Goal: Transaction & Acquisition: Purchase product/service

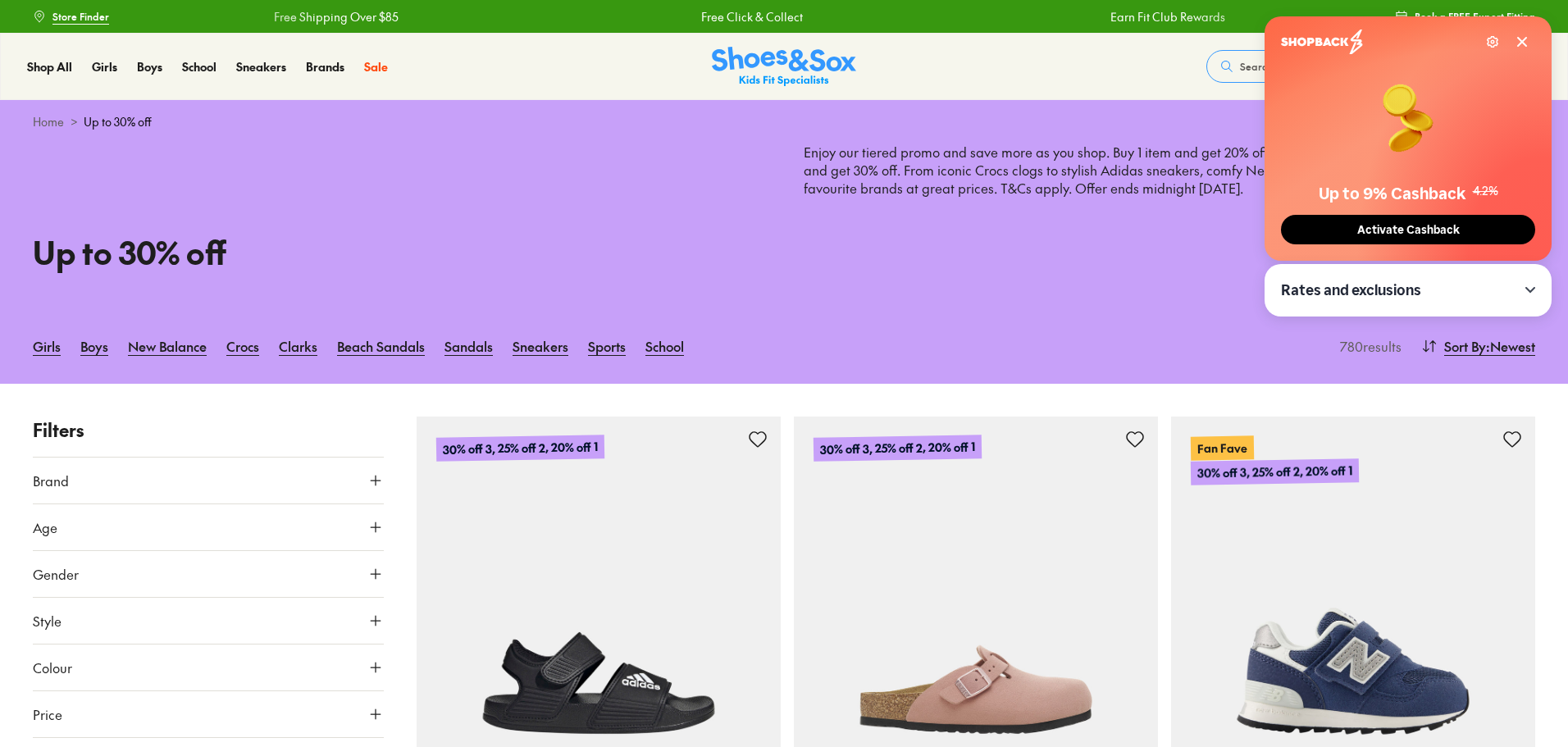
click at [218, 490] on button "Brand" at bounding box center [208, 481] width 351 height 46
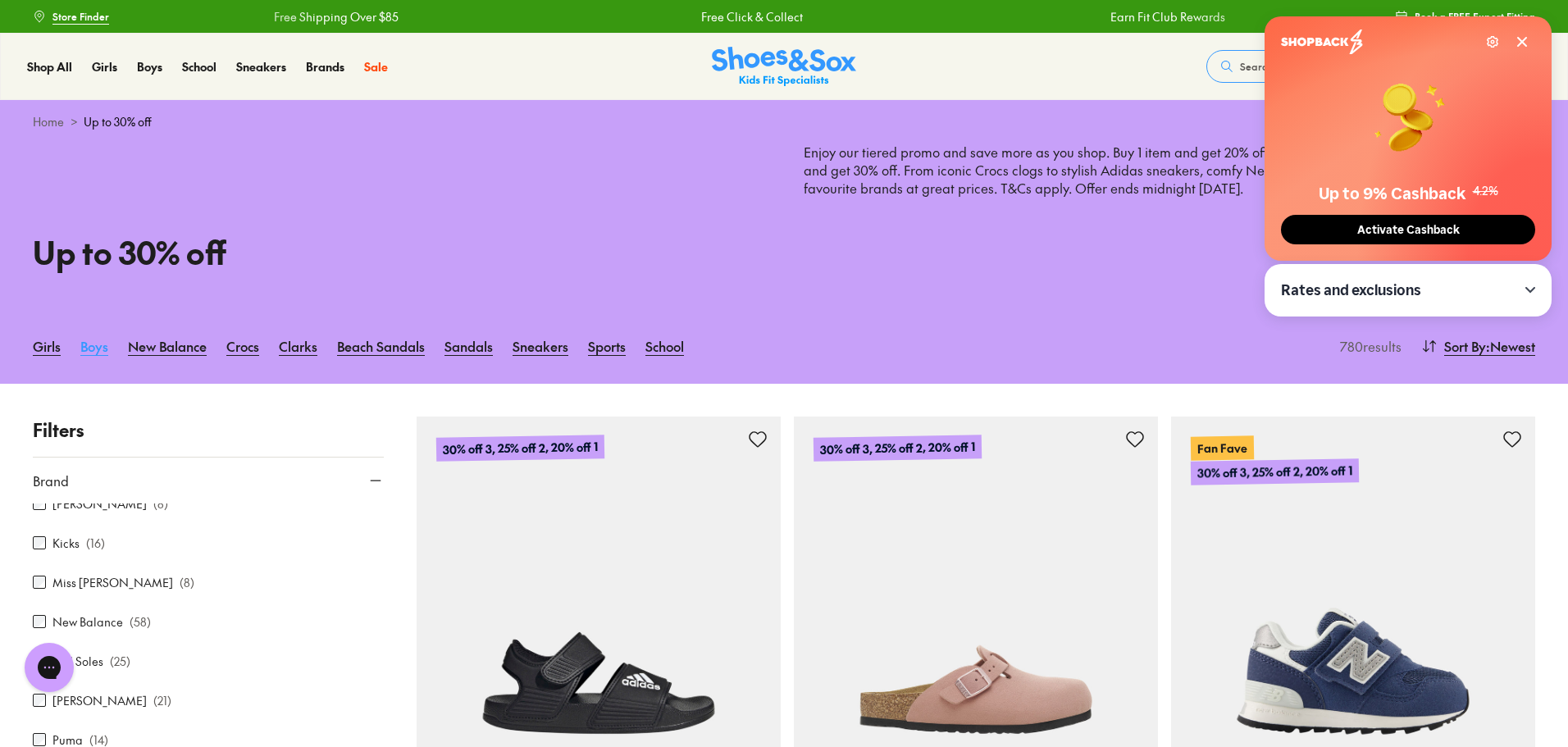
click at [99, 352] on link "Boys" at bounding box center [95, 346] width 28 height 36
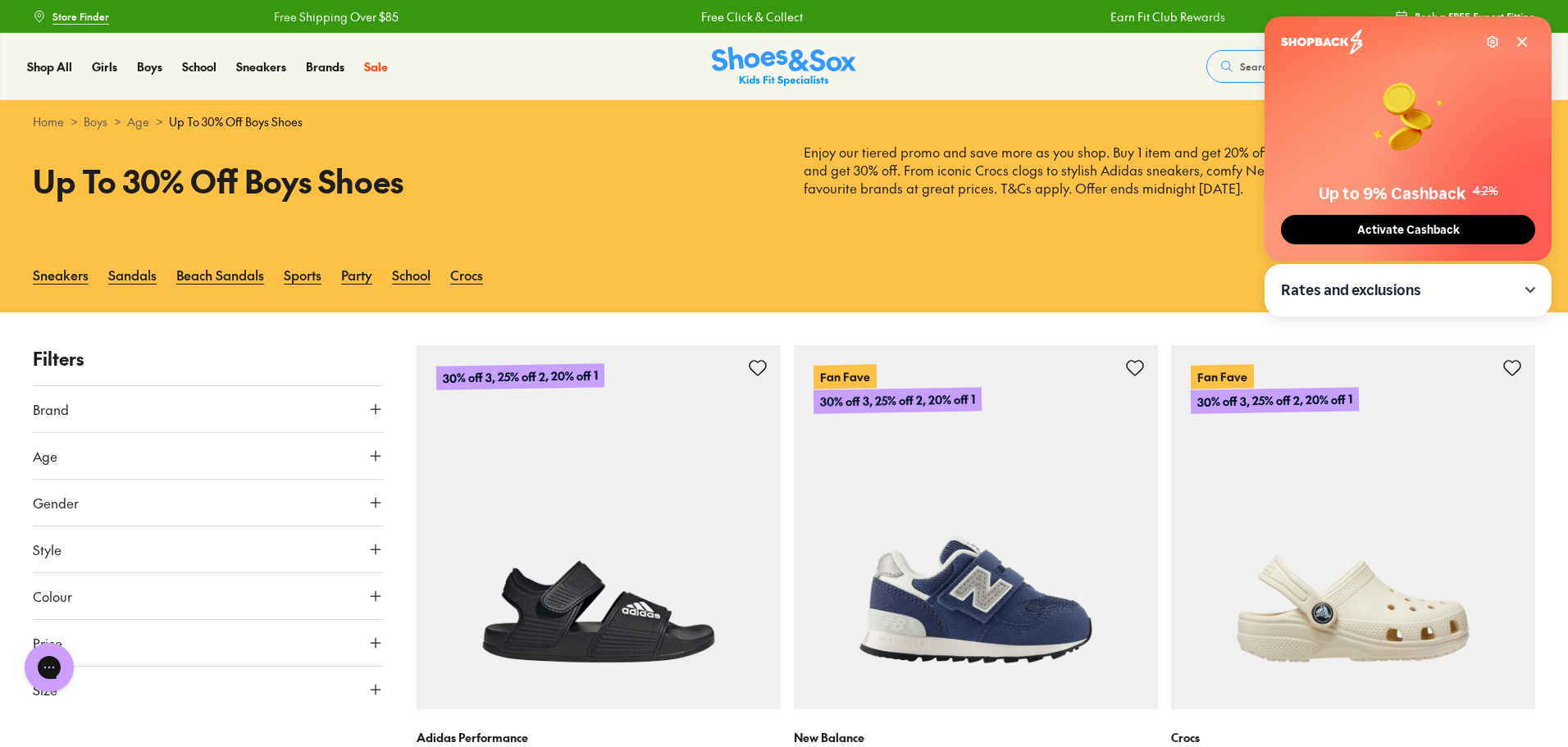
click at [266, 420] on button "Brand" at bounding box center [208, 409] width 351 height 46
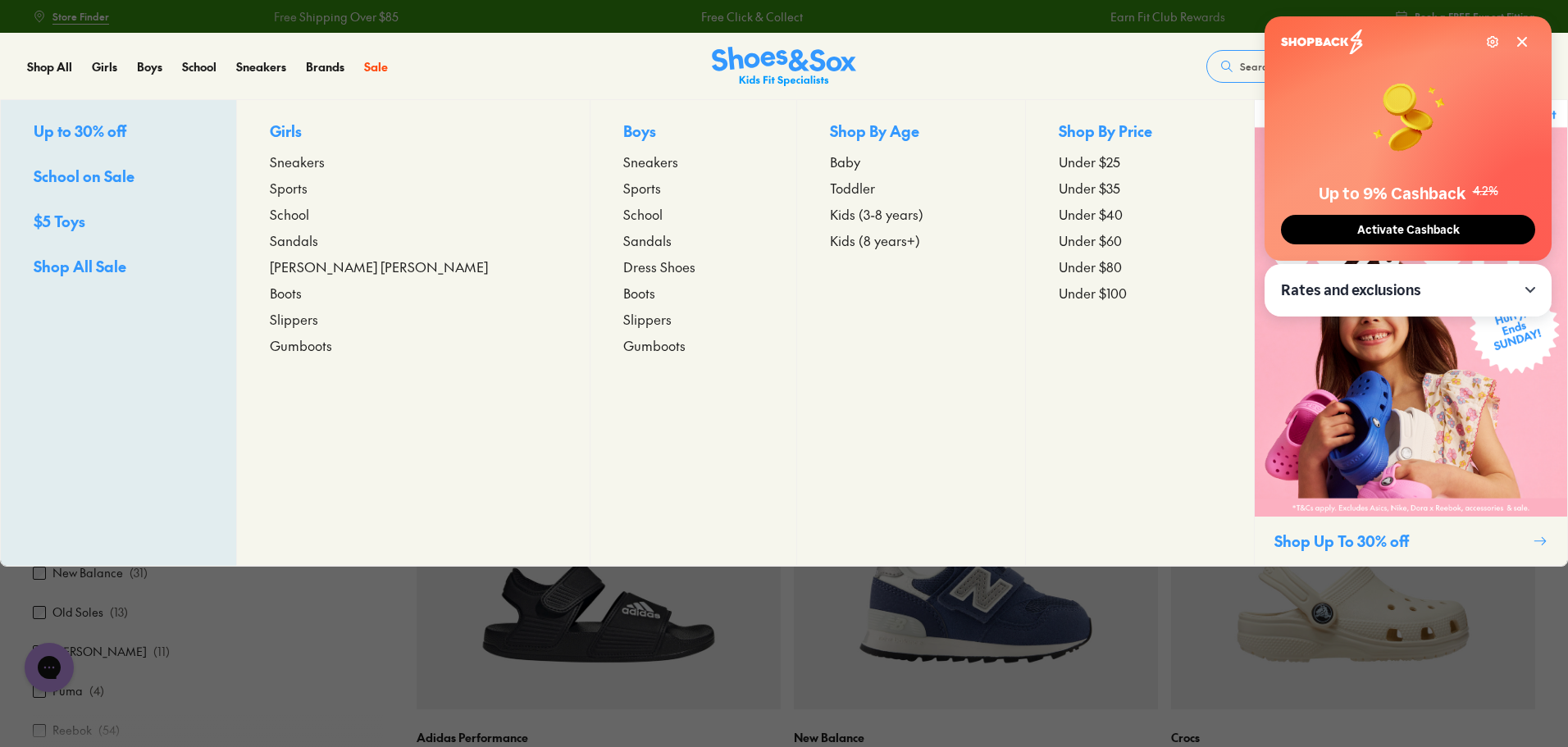
click at [830, 210] on span "Kids (3-8 years)" at bounding box center [877, 214] width 94 height 19
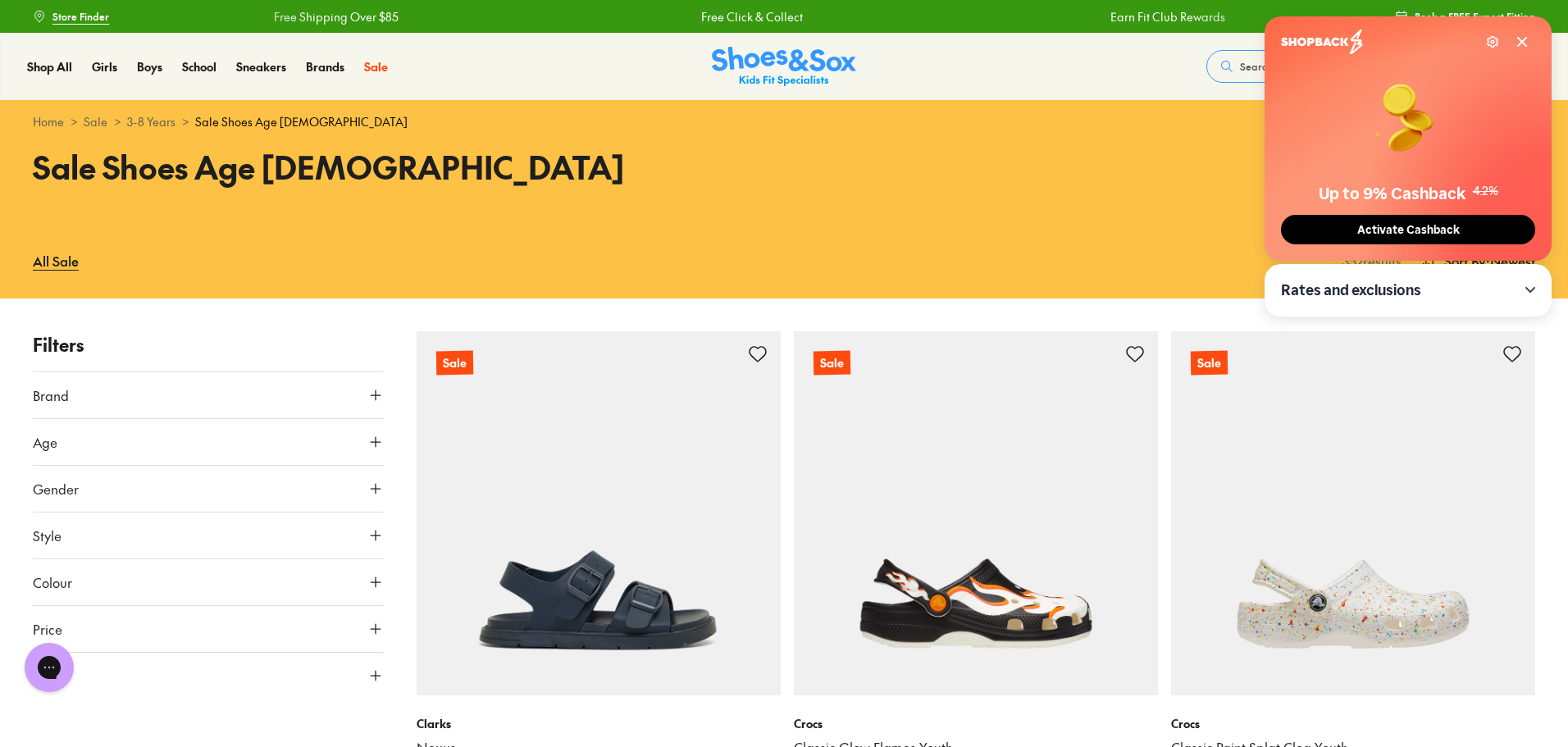
click at [61, 407] on button "Brand" at bounding box center [208, 396] width 351 height 46
click at [85, 620] on p "( 16 )" at bounding box center [93, 615] width 19 height 17
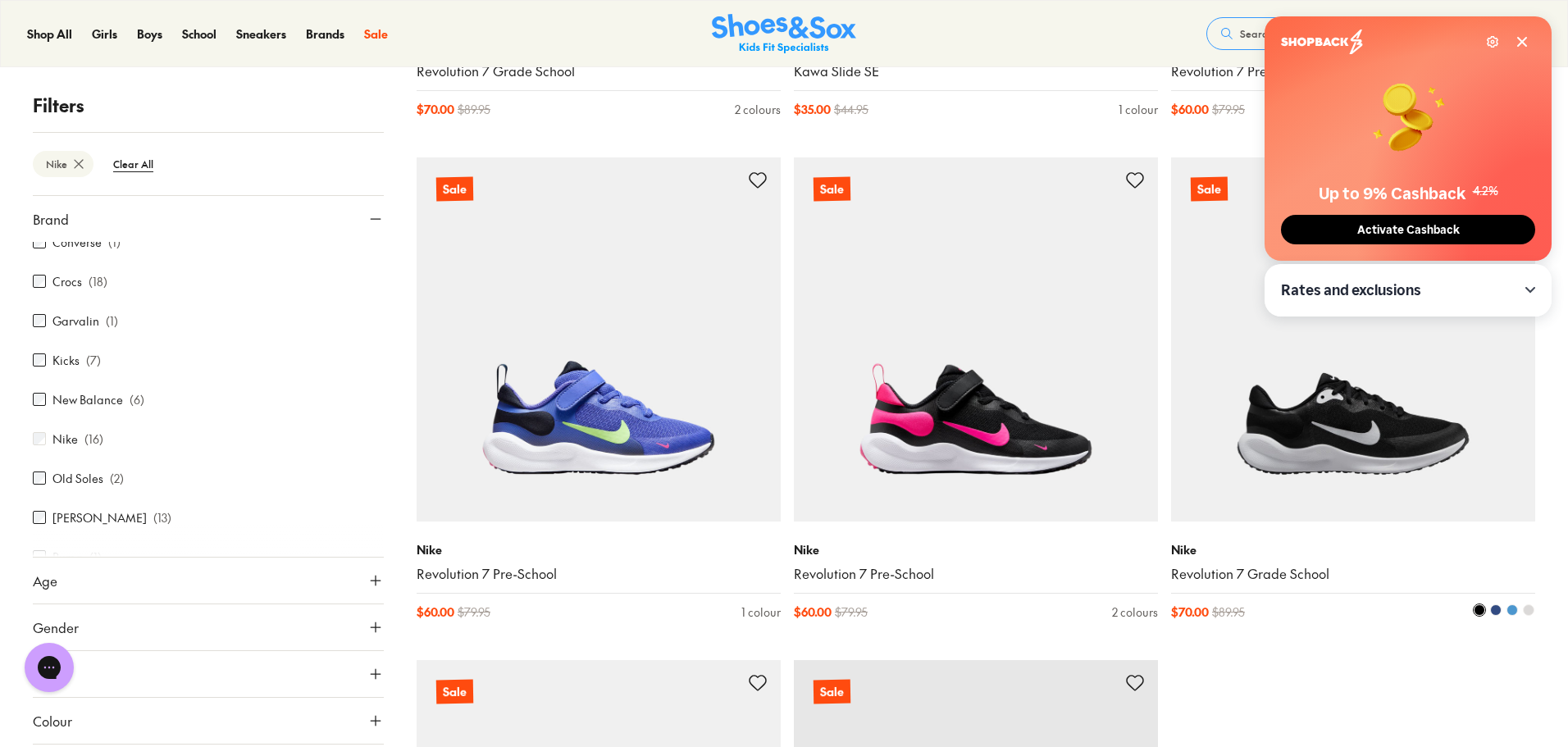
scroll to position [2103, 0]
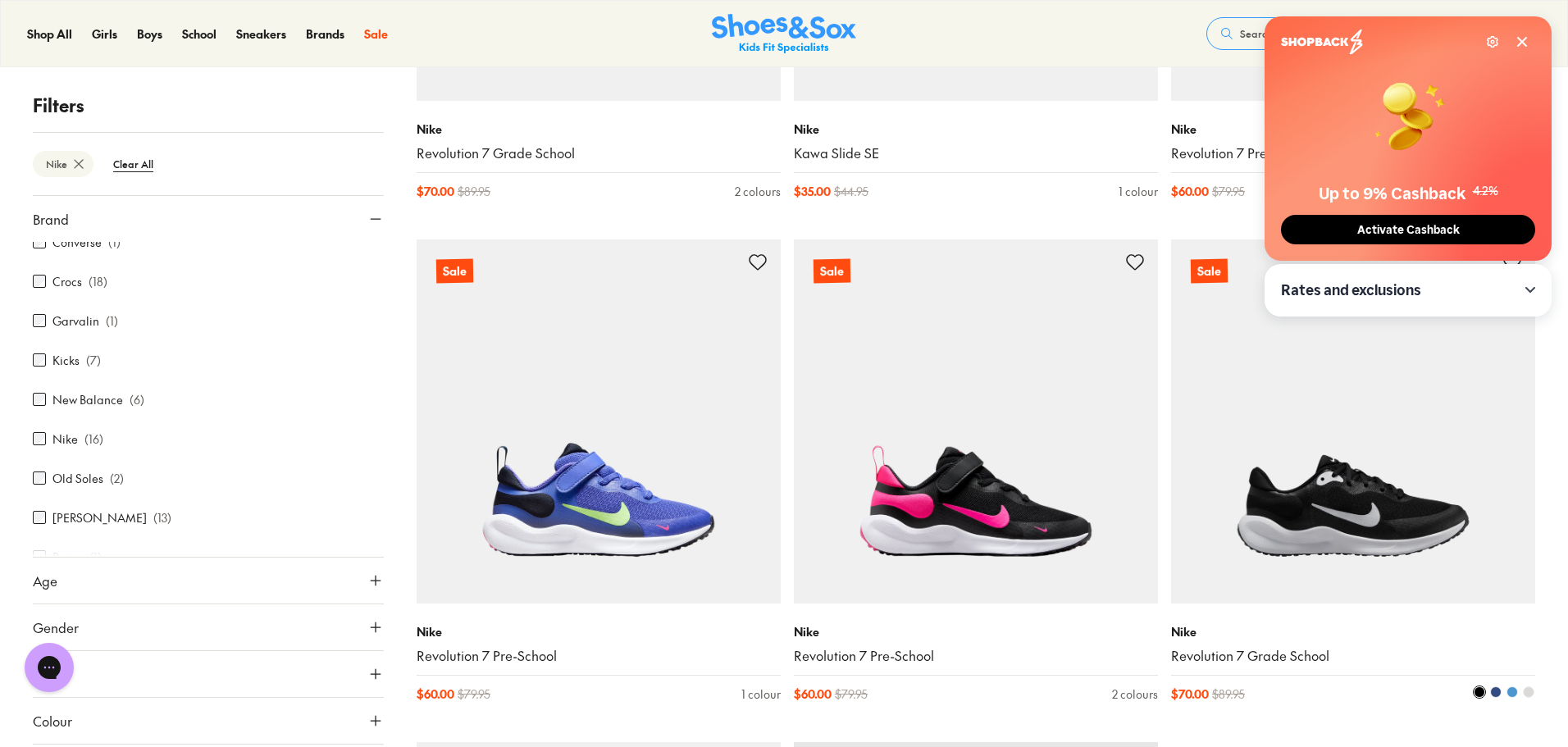
click at [1349, 487] on img at bounding box center [1352, 421] width 364 height 364
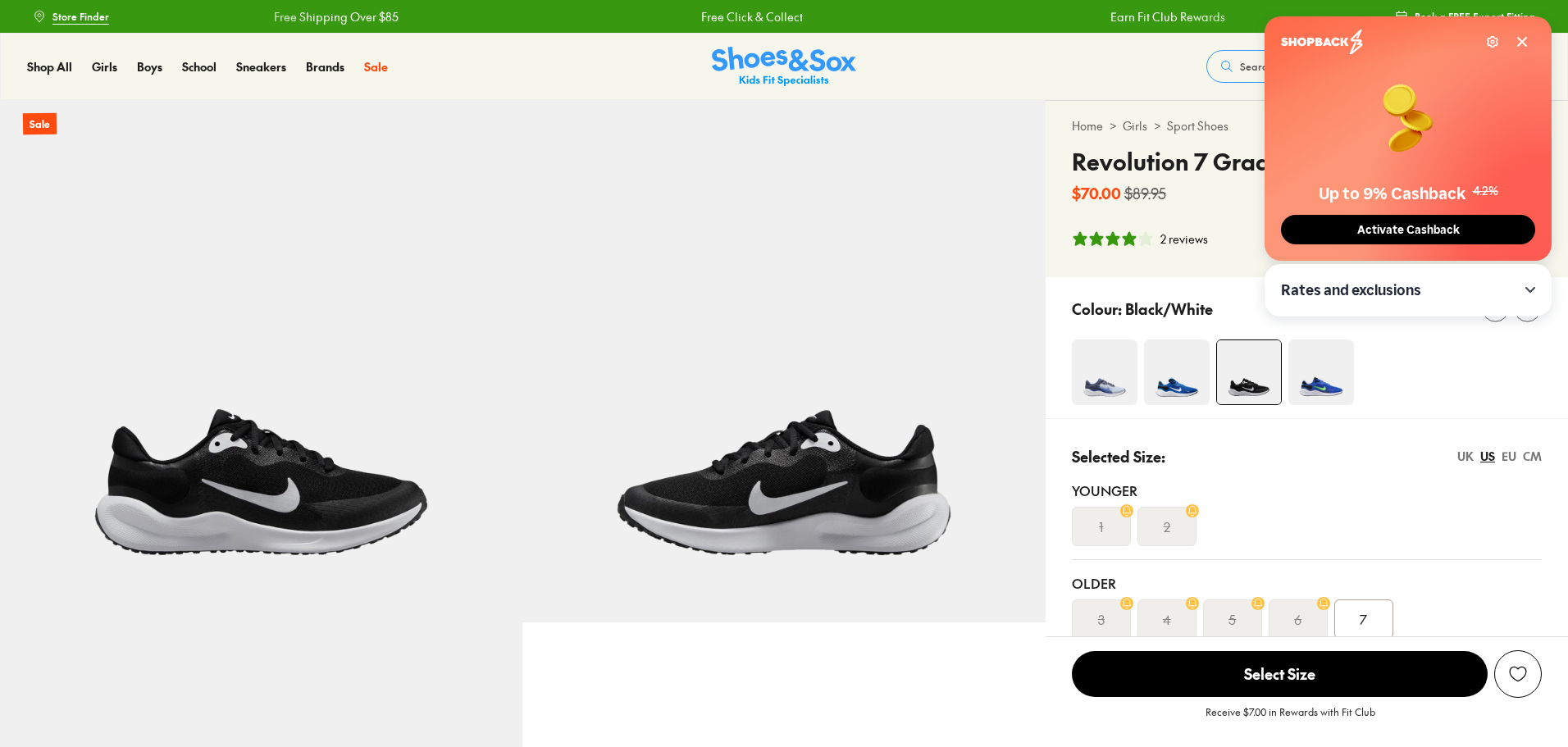
select select "*"
click at [1523, 35] on icon at bounding box center [1521, 42] width 13 height 13
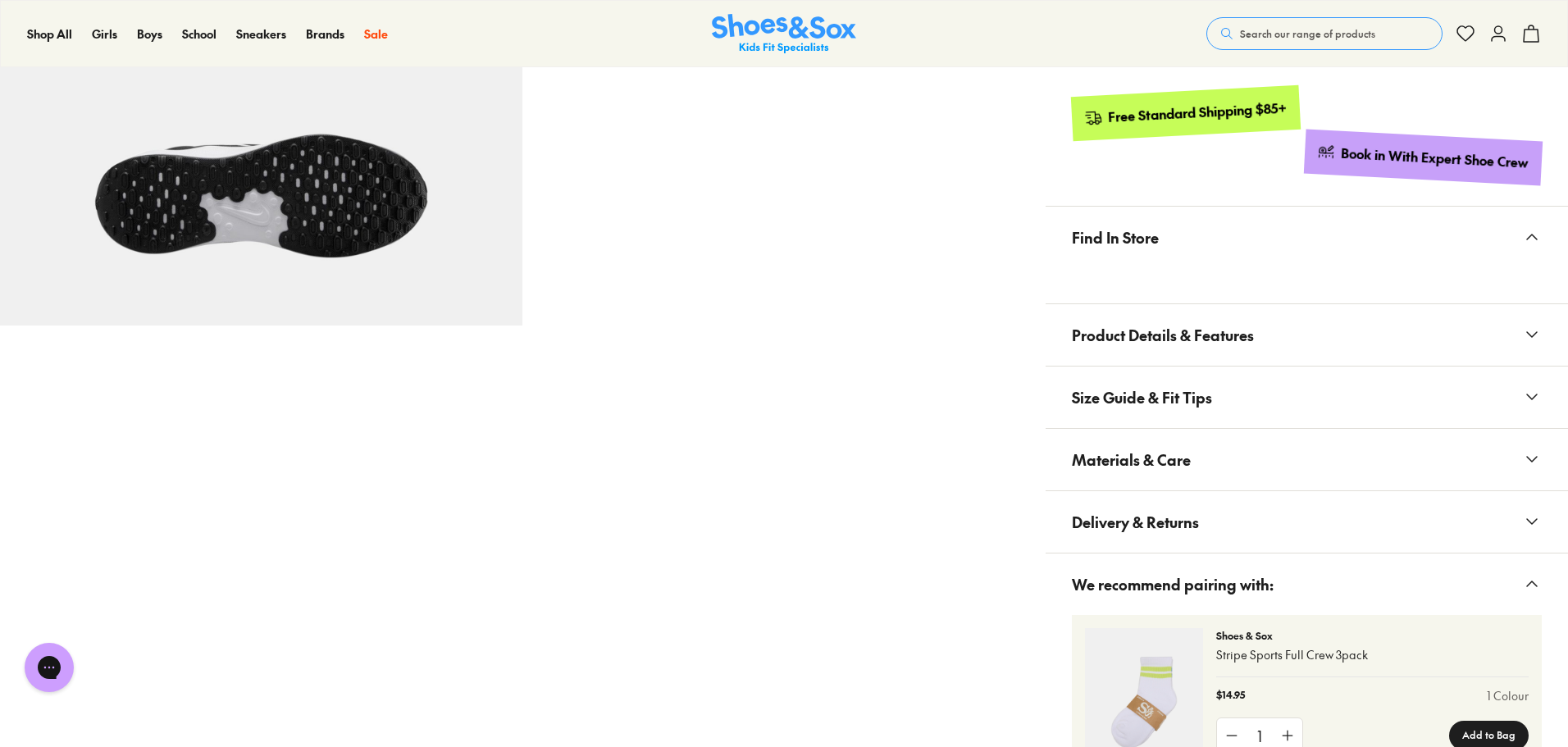
scroll to position [902, 0]
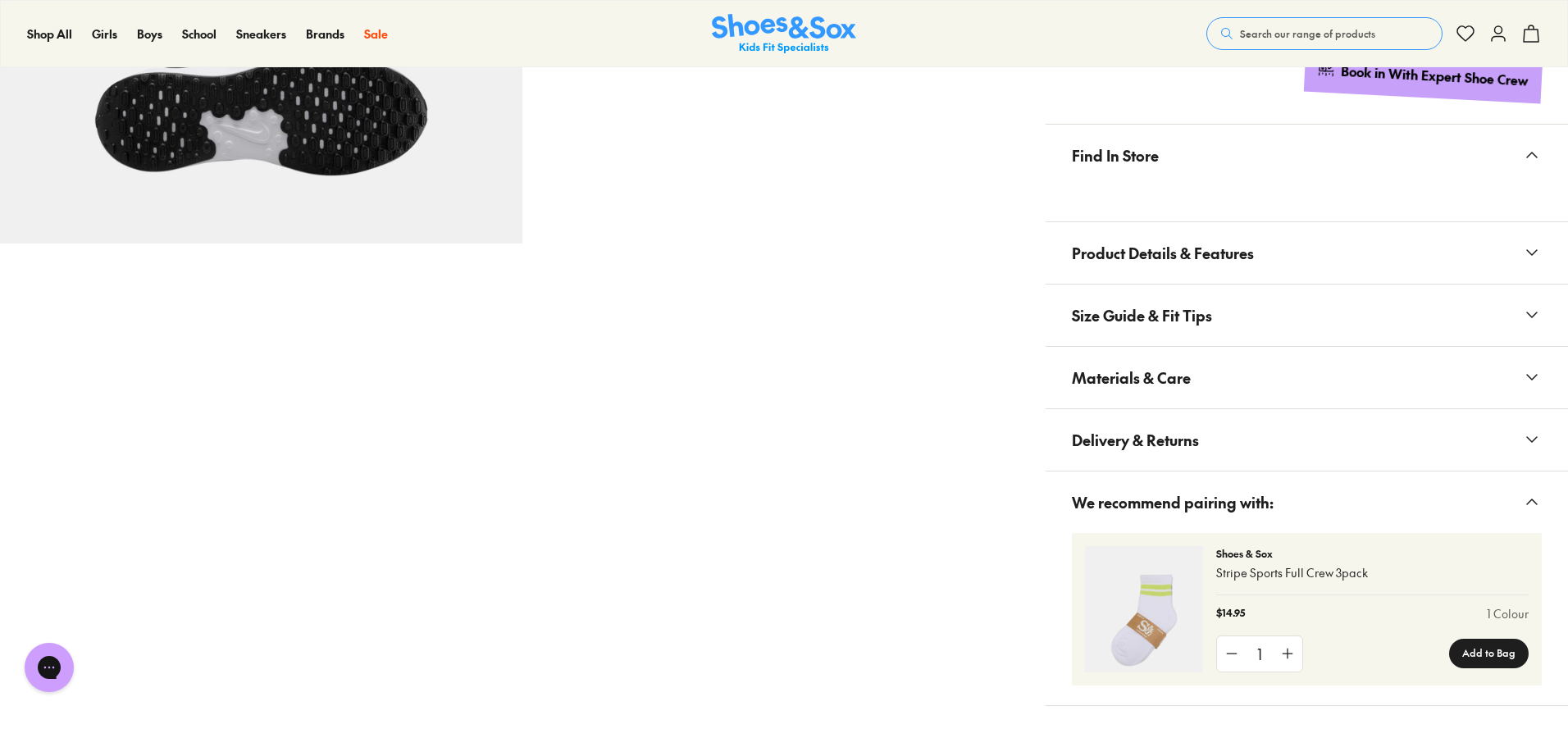
click at [1095, 247] on span "Product Details & Features" at bounding box center [1163, 253] width 182 height 49
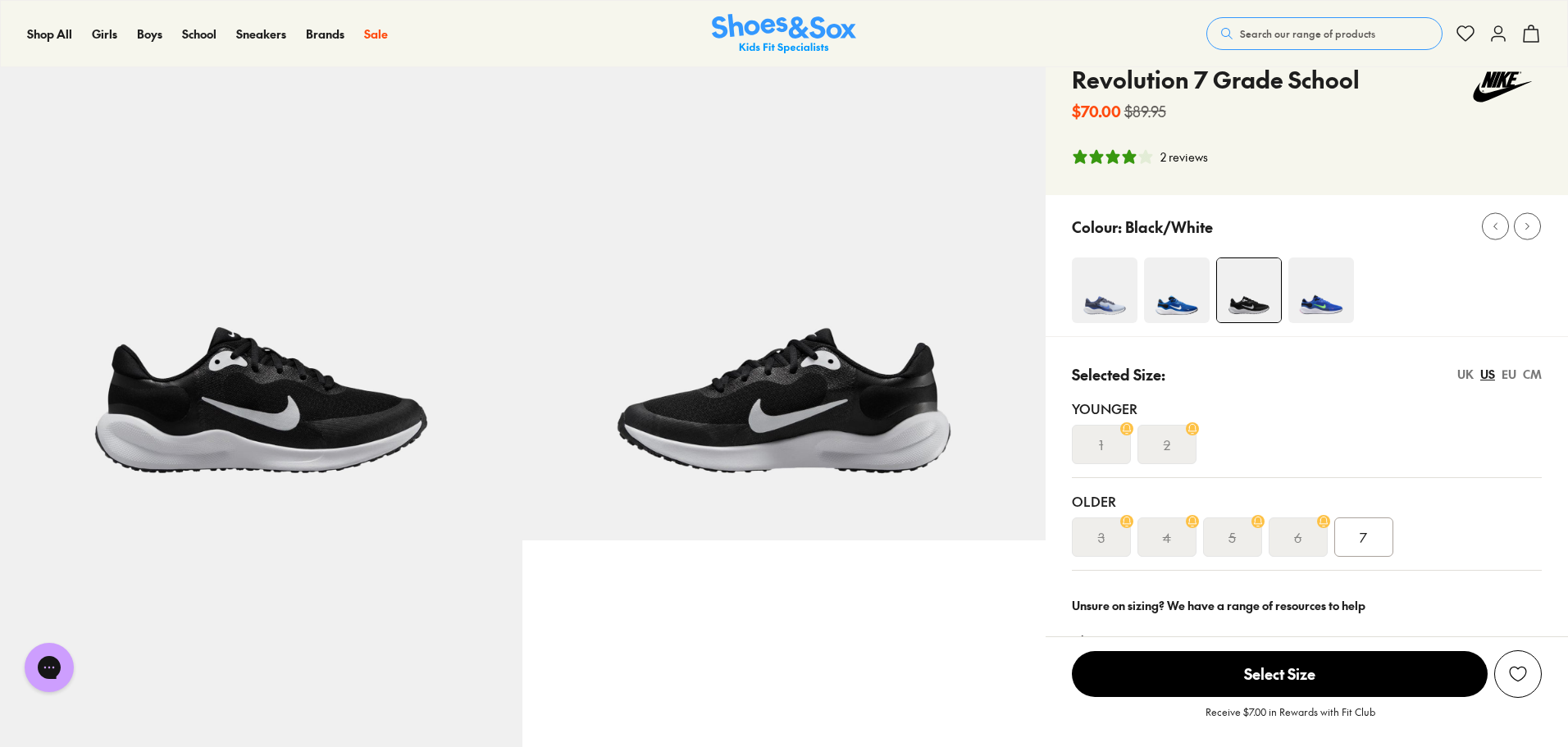
scroll to position [0, 0]
